Goal: Information Seeking & Learning: Learn about a topic

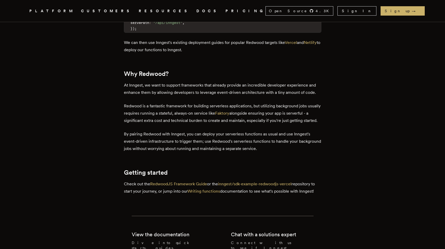
scroll to position [406, 0]
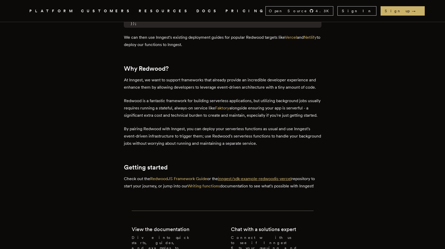
click at [254, 181] on link "inngest/sdk-example-redwoodjs-vercel" at bounding box center [255, 178] width 74 height 5
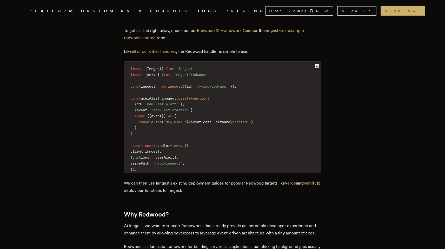
scroll to position [208, 0]
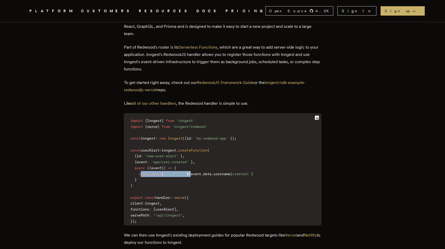
drag, startPoint x: 142, startPoint y: 169, endPoint x: 196, endPoint y: 170, distance: 54.3
click at [196, 170] on code "import { Inngest } from 'inngest' import { serve } from 'inngest/redwood' const…" at bounding box center [222, 171] width 197 height 109
copy code "onsole . log ( ` New user @ ${"
click at [289, 80] on link "inngest/sdk-example-redwoodjs-vercel" at bounding box center [215, 86] width 182 height 12
click at [205, 102] on p "Like all of our other handlers , the Redwood handler is simple to use." at bounding box center [222, 103] width 197 height 7
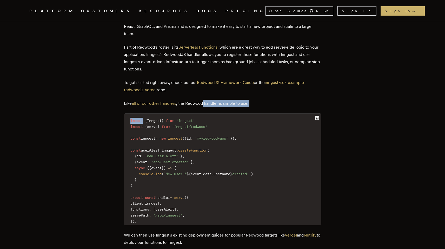
click at [205, 102] on div "The Inngest SDK has added official support for another framework - RedwoodJS ! …" at bounding box center [222, 195] width 197 height 386
click at [195, 118] on span "'inngest'" at bounding box center [185, 120] width 19 height 4
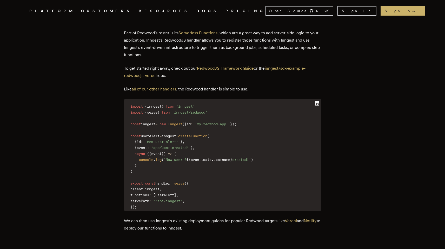
scroll to position [224, 0]
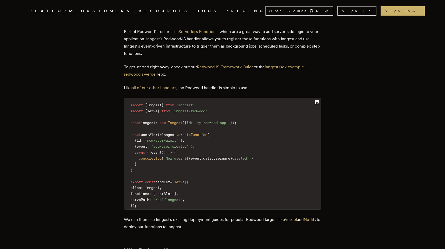
click at [315, 100] on icon at bounding box center [317, 102] width 4 height 4
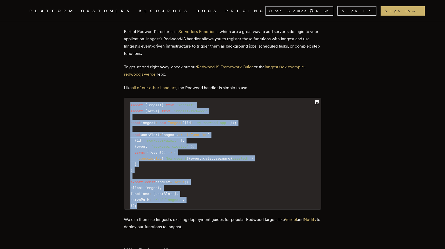
drag, startPoint x: 143, startPoint y: 201, endPoint x: 127, endPoint y: 99, distance: 103.4
click at [127, 101] on code "import { Inngest } from 'inngest' import { serve } from 'inngest/redwood' const…" at bounding box center [222, 155] width 197 height 109
copy code "import { Inngest } from 'inngest' import { serve } from 'inngest/redwood' const…"
